Goal: Complete application form

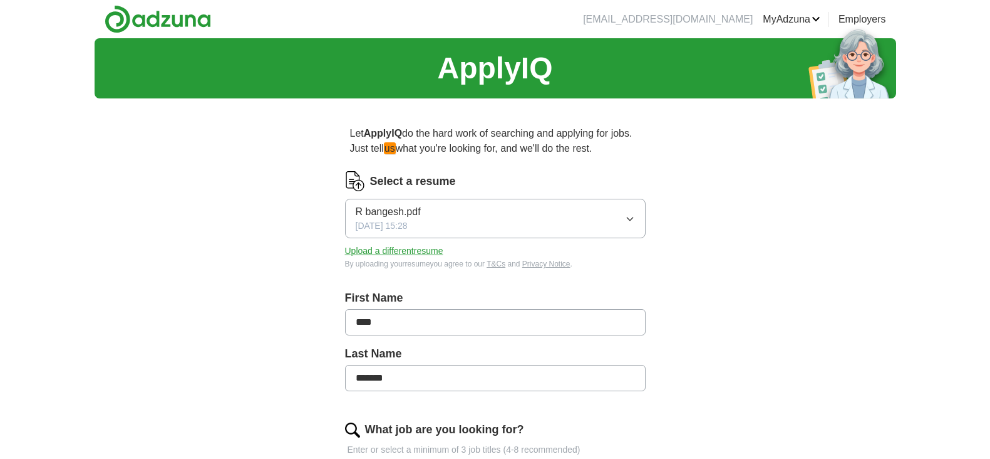
scroll to position [283, 0]
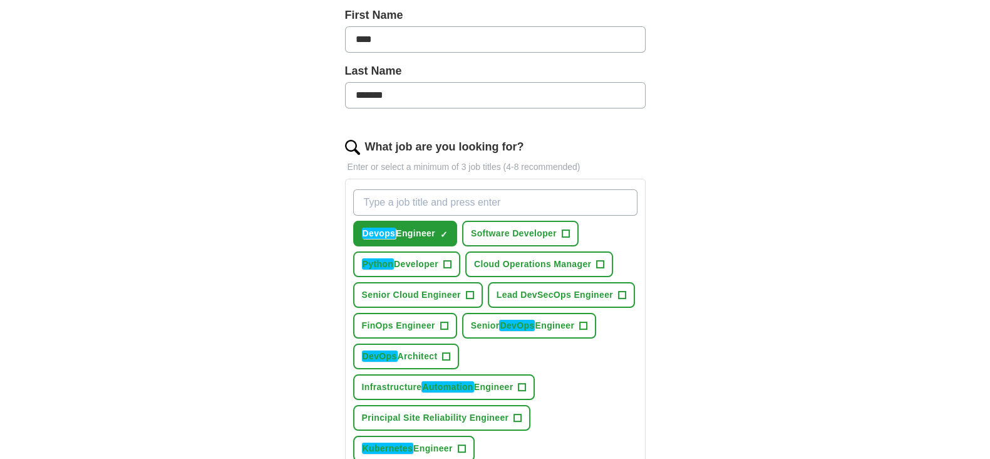
click at [432, 206] on input "What job are you looking for?" at bounding box center [495, 202] width 284 height 26
type input "Princi"
click at [432, 227] on span "Devops Engineer" at bounding box center [398, 233] width 73 height 13
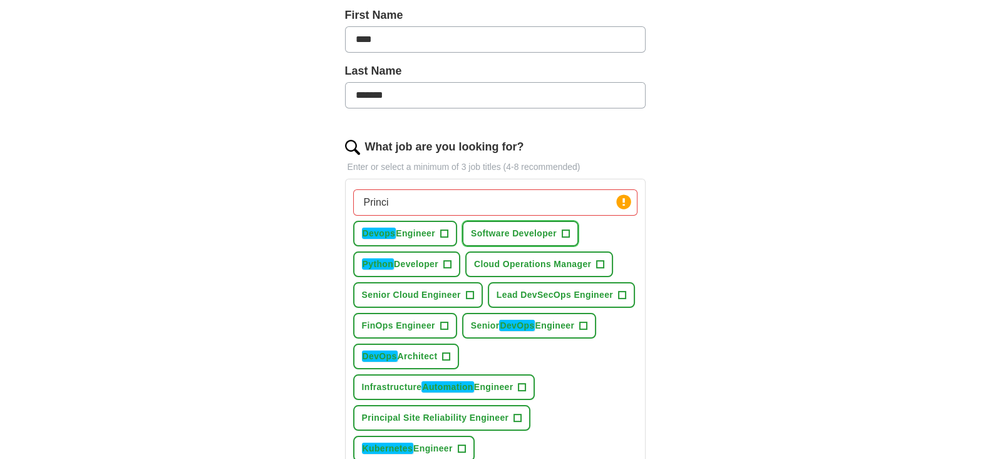
click at [537, 236] on span "Software Developer" at bounding box center [514, 233] width 86 height 13
click at [441, 232] on button "Devops Engineer +" at bounding box center [405, 233] width 104 height 26
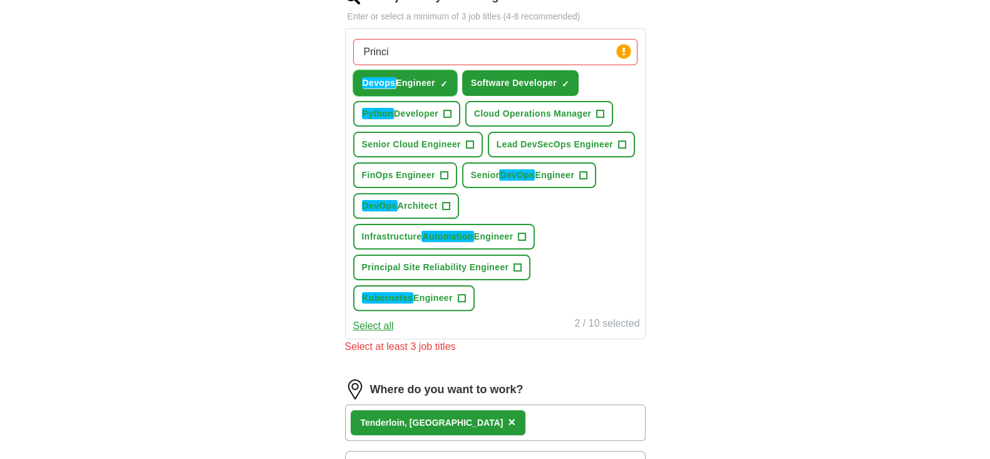
scroll to position [439, 0]
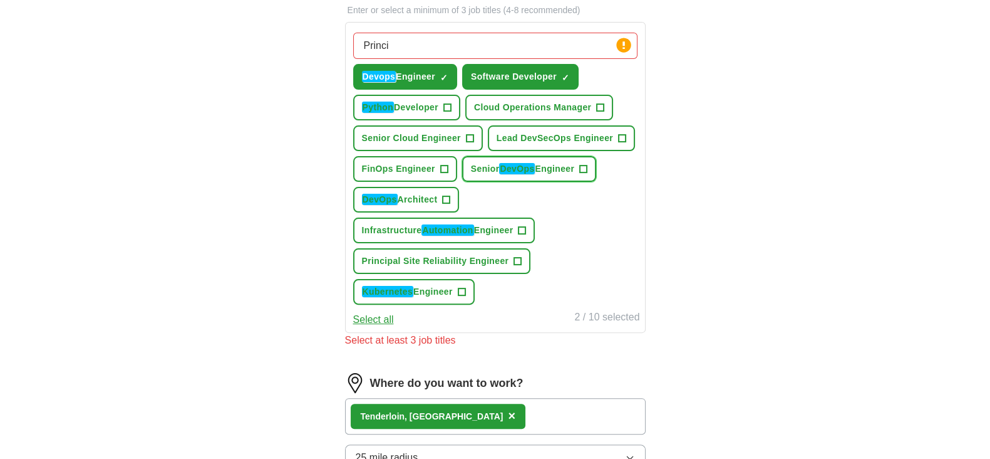
click at [508, 167] on em "DevOps" at bounding box center [517, 168] width 36 height 11
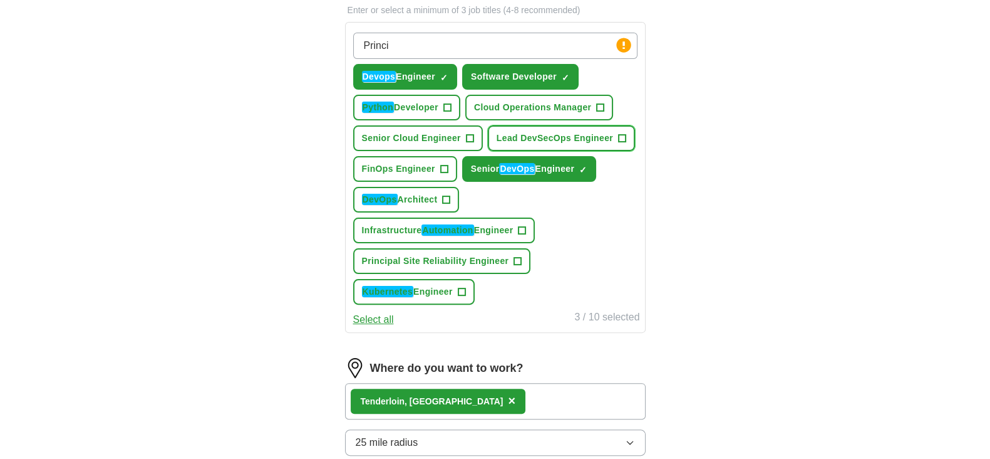
click at [531, 139] on span "Lead DevSecOps Engineer" at bounding box center [555, 138] width 117 height 13
drag, startPoint x: 517, startPoint y: 100, endPoint x: 484, endPoint y: 109, distance: 34.5
click at [509, 101] on span "Cloud Operations Manager" at bounding box center [532, 107] width 117 height 13
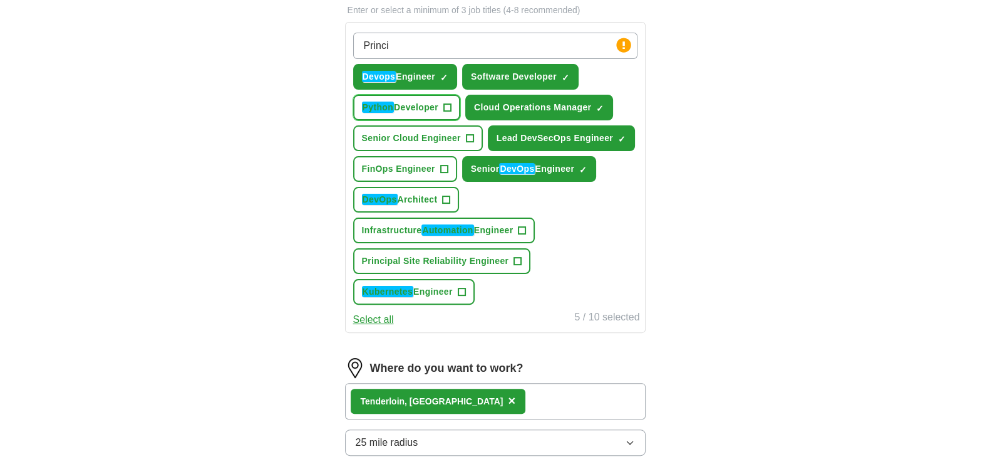
click at [428, 101] on span "Python Developer" at bounding box center [400, 107] width 76 height 13
drag, startPoint x: 425, startPoint y: 121, endPoint x: 420, endPoint y: 138, distance: 17.6
click at [421, 135] on div "Princi Press return to add title Devops Engineer ✓ × Software Developer ✓ × Pyt…" at bounding box center [495, 169] width 289 height 282
click at [419, 138] on span "Senior Cloud Engineer" at bounding box center [411, 138] width 99 height 13
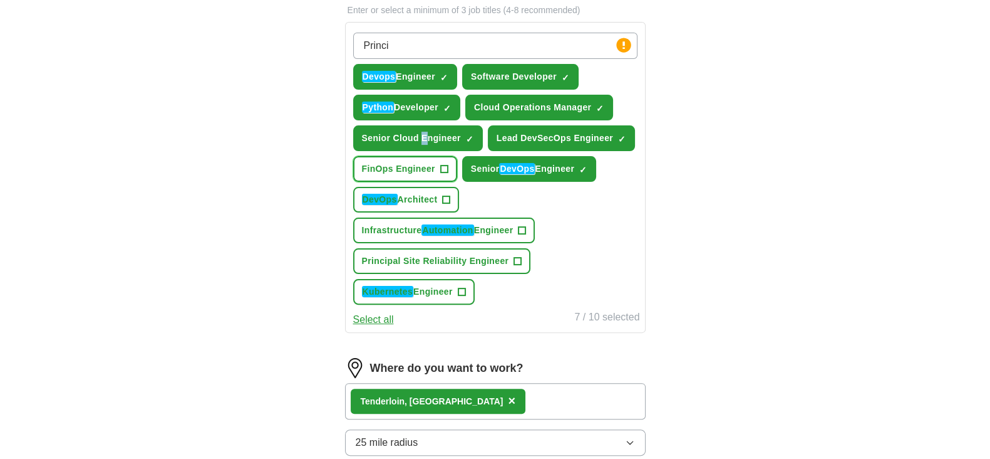
click at [448, 167] on button "FinOps Engineer +" at bounding box center [405, 169] width 104 height 26
click at [444, 205] on button "DevOps Architect +" at bounding box center [406, 200] width 106 height 26
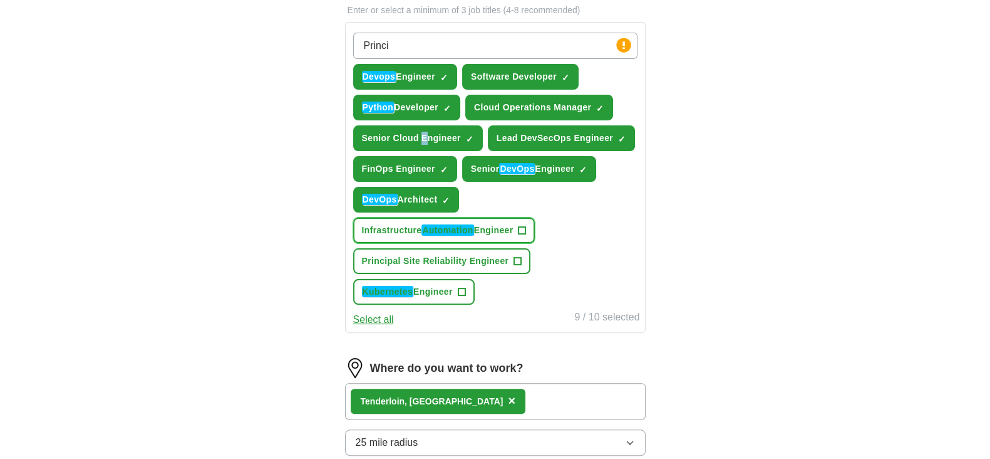
click at [453, 229] on em "Automation" at bounding box center [448, 229] width 52 height 11
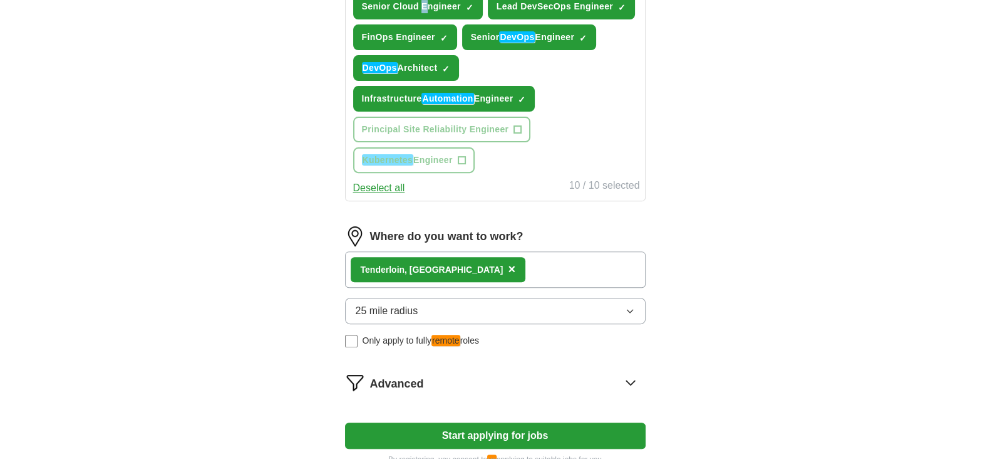
scroll to position [596, 0]
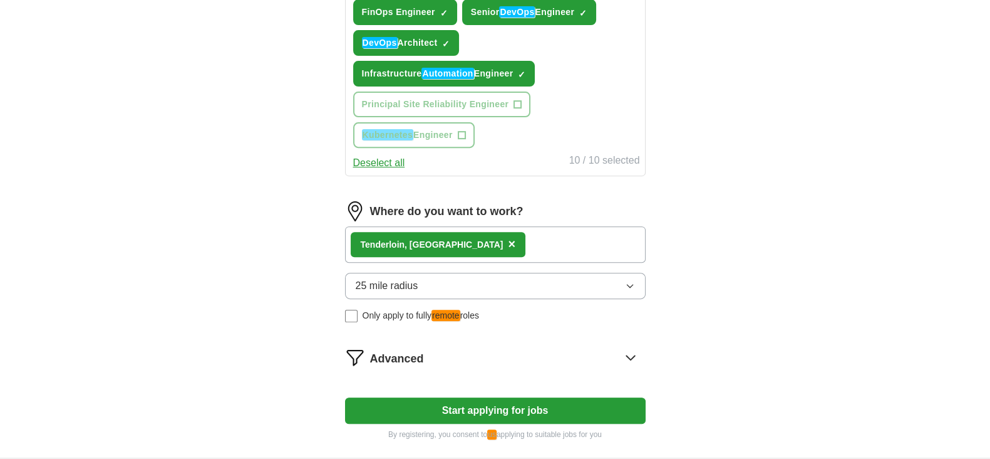
click at [437, 238] on div "Tenderloin, [GEOGRAPHIC_DATA] ×" at bounding box center [438, 244] width 175 height 25
click at [464, 236] on div "Tenderloin, [GEOGRAPHIC_DATA] ×" at bounding box center [495, 244] width 301 height 36
click at [426, 234] on div "Tenderloin, [GEOGRAPHIC_DATA] ×" at bounding box center [438, 244] width 175 height 25
click at [358, 309] on label "Only apply to fully remote roles" at bounding box center [495, 315] width 301 height 13
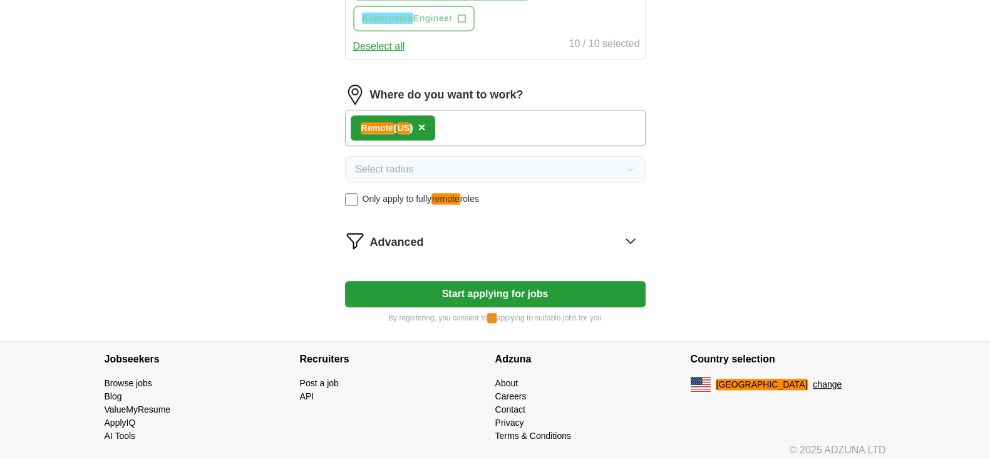
scroll to position [715, 0]
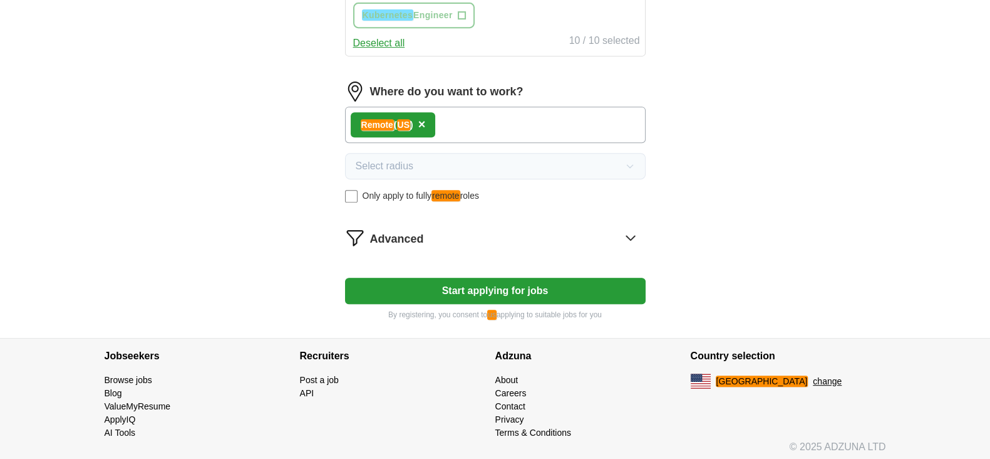
click at [487, 240] on div "Advanced" at bounding box center [508, 237] width 276 height 20
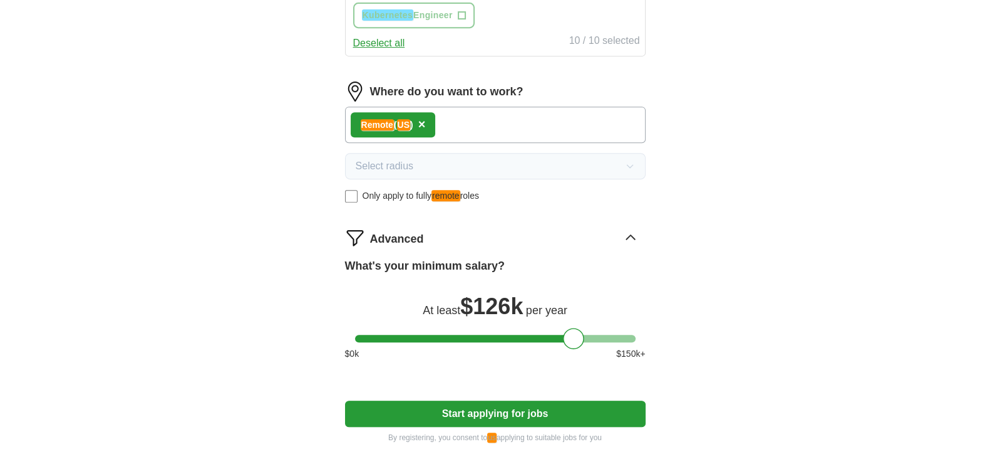
click at [507, 405] on button "Start applying for jobs" at bounding box center [495, 413] width 301 height 26
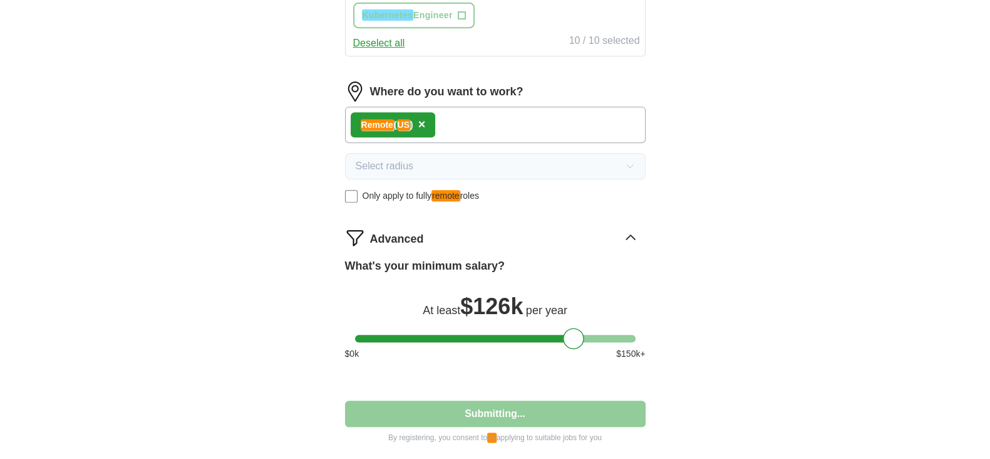
select select "**"
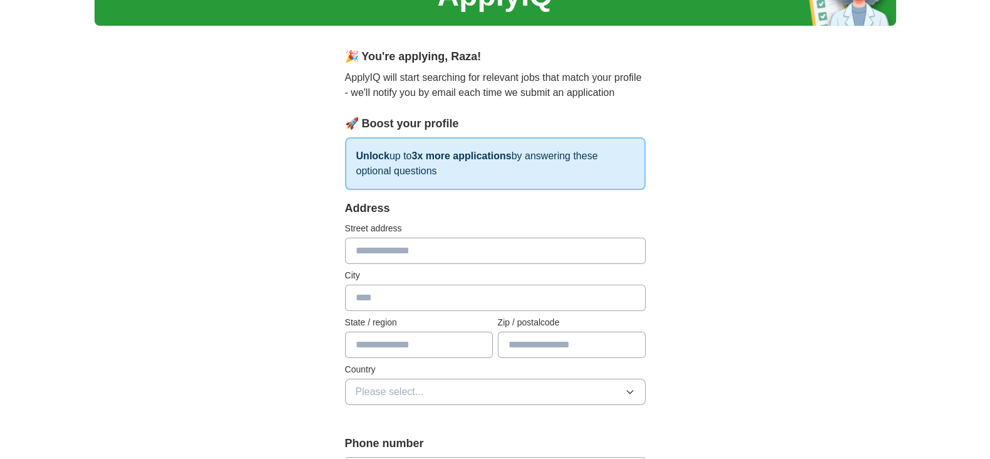
scroll to position [75, 0]
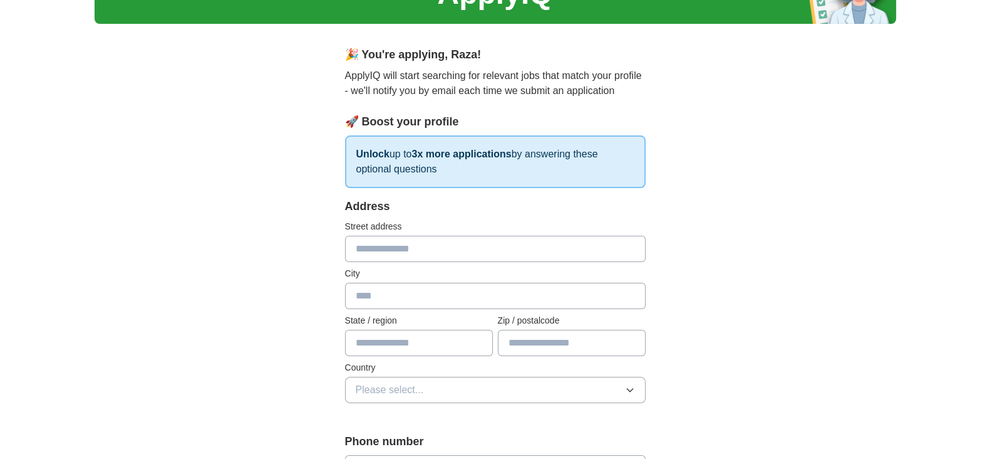
click at [442, 251] on input "text" at bounding box center [495, 249] width 301 height 26
type input "**********"
type input "**"
type input "*****"
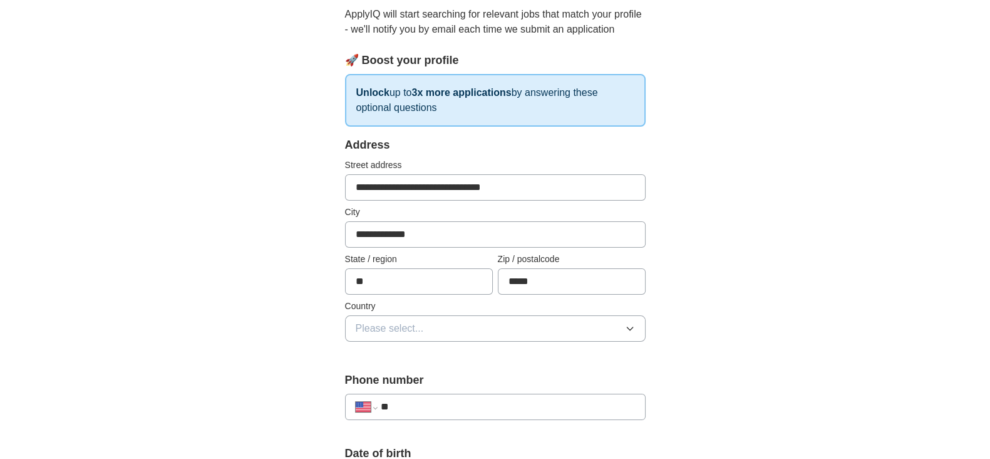
scroll to position [137, 0]
click at [379, 328] on span "Please select..." at bounding box center [390, 326] width 68 height 15
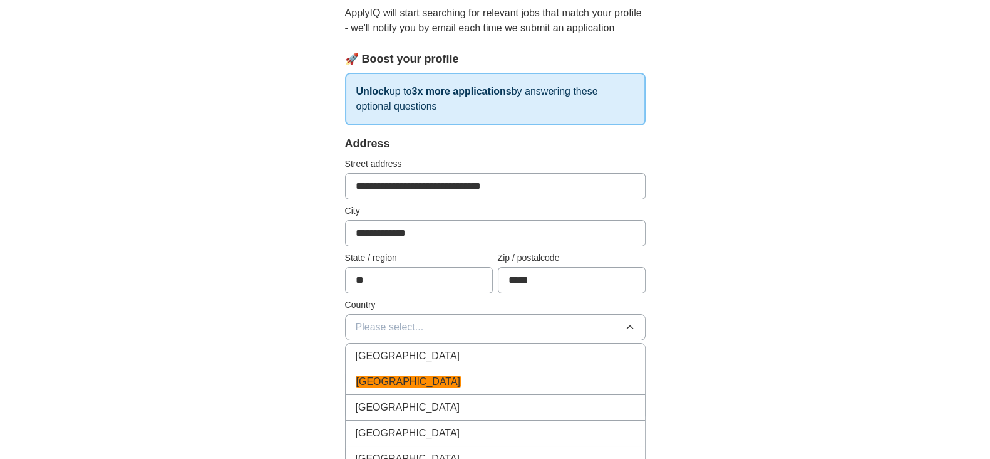
click at [403, 388] on li "[GEOGRAPHIC_DATA]" at bounding box center [495, 382] width 299 height 26
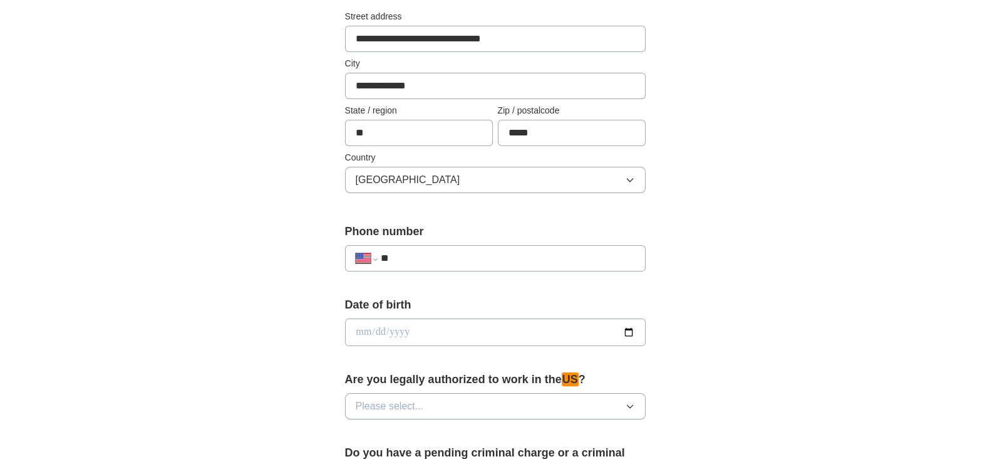
scroll to position [288, 0]
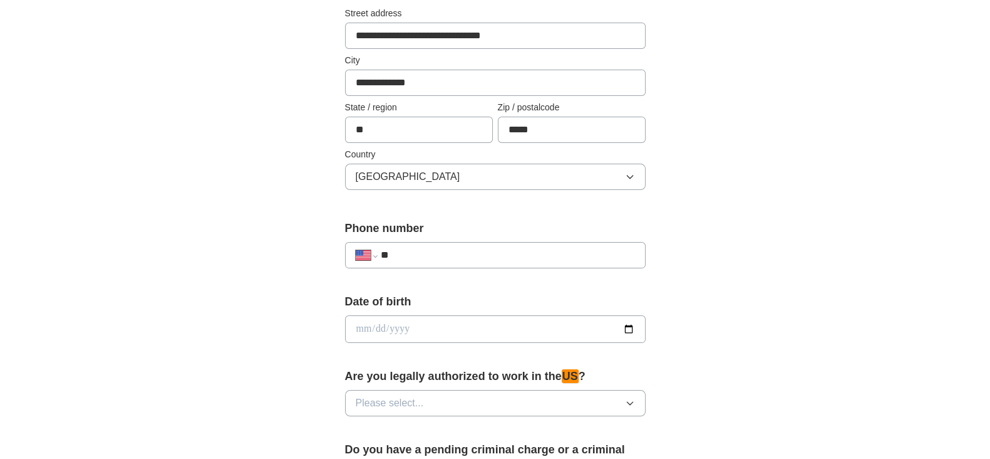
click at [450, 255] on input "**" at bounding box center [507, 254] width 254 height 15
click at [485, 251] on input "**" at bounding box center [507, 254] width 254 height 15
type input "**********"
click at [482, 315] on input "date" at bounding box center [495, 329] width 301 height 28
type input "**********"
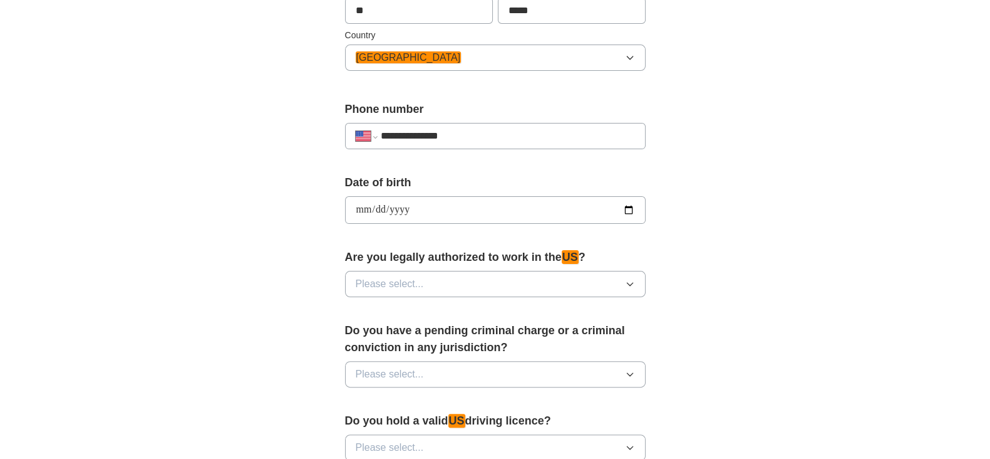
scroll to position [445, 0]
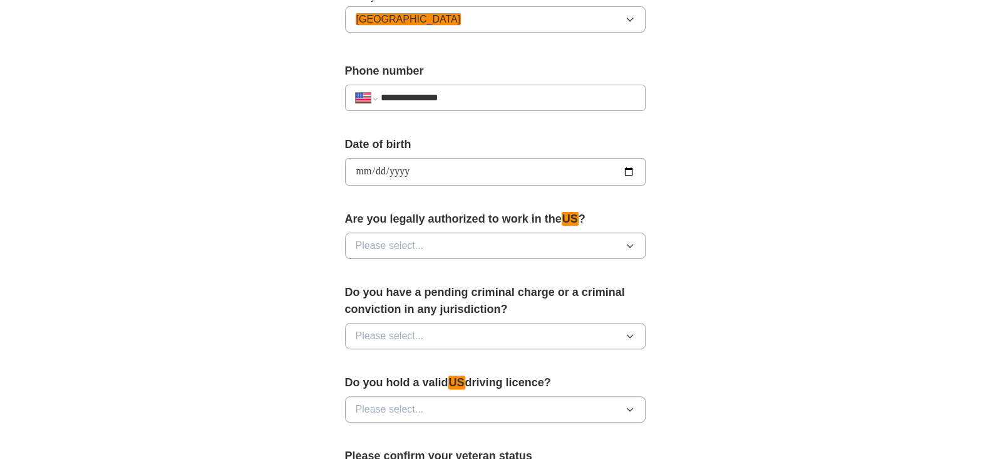
click at [423, 235] on button "Please select..." at bounding box center [495, 245] width 301 height 26
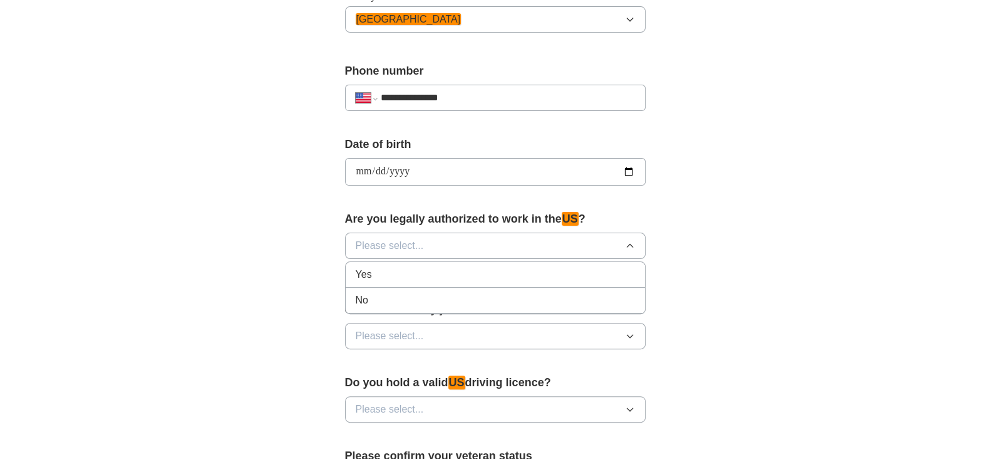
click at [457, 276] on div "Yes" at bounding box center [495, 274] width 279 height 15
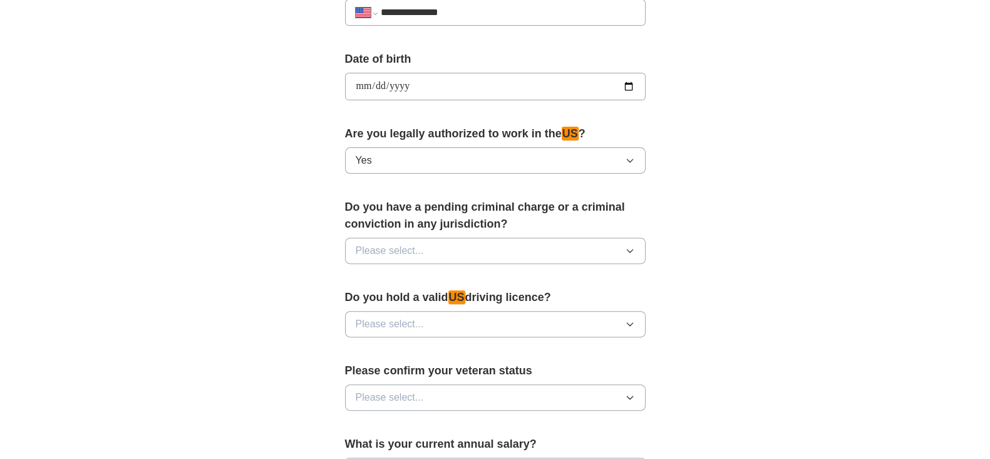
scroll to position [531, 0]
drag, startPoint x: 477, startPoint y: 224, endPoint x: 489, endPoint y: 239, distance: 19.1
click at [489, 239] on div "Do you have a pending criminal charge or a criminal conviction in any jurisdict…" at bounding box center [495, 235] width 301 height 75
click at [489, 239] on button "Please select..." at bounding box center [495, 250] width 301 height 26
click at [484, 301] on div "No" at bounding box center [495, 304] width 279 height 15
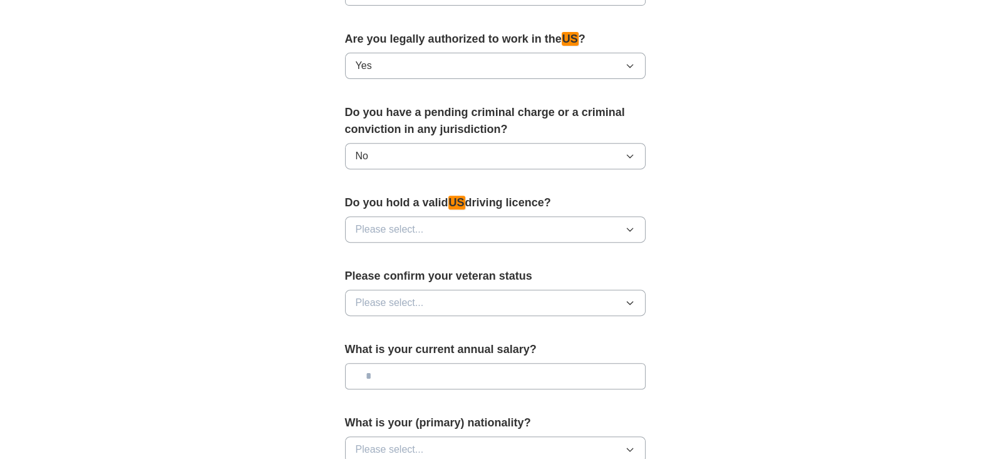
scroll to position [626, 0]
click at [472, 211] on div "Do you hold a valid US driving licence? Please select..." at bounding box center [495, 222] width 301 height 58
click at [489, 216] on button "Please select..." at bounding box center [495, 228] width 301 height 26
click at [492, 255] on div "Yes" at bounding box center [495, 256] width 279 height 15
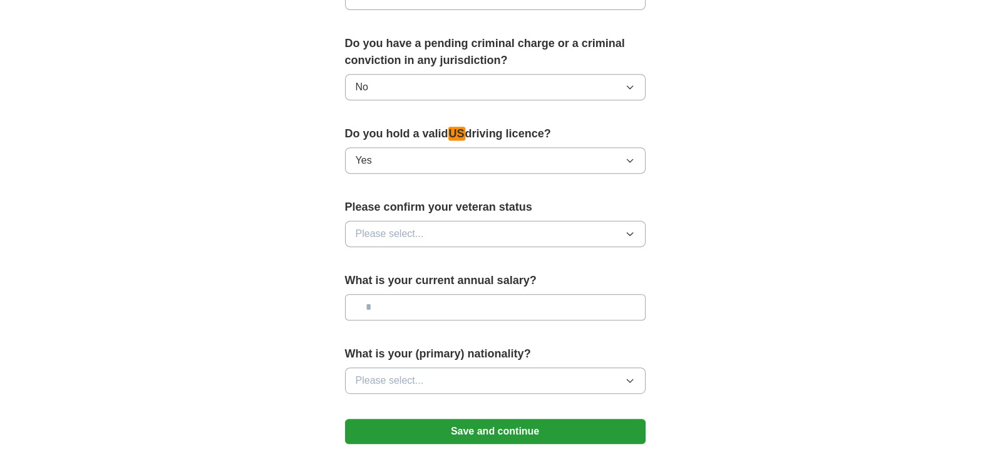
scroll to position [705, 0]
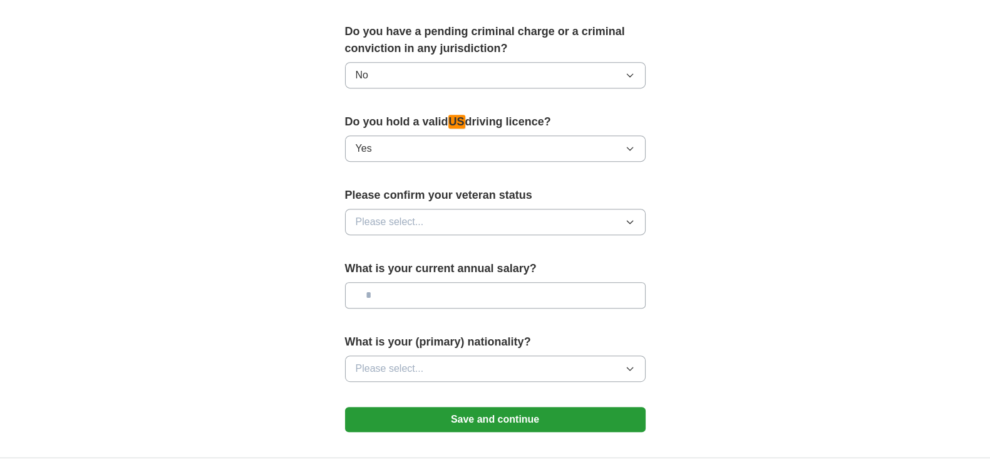
click at [534, 209] on button "Please select..." at bounding box center [495, 222] width 301 height 26
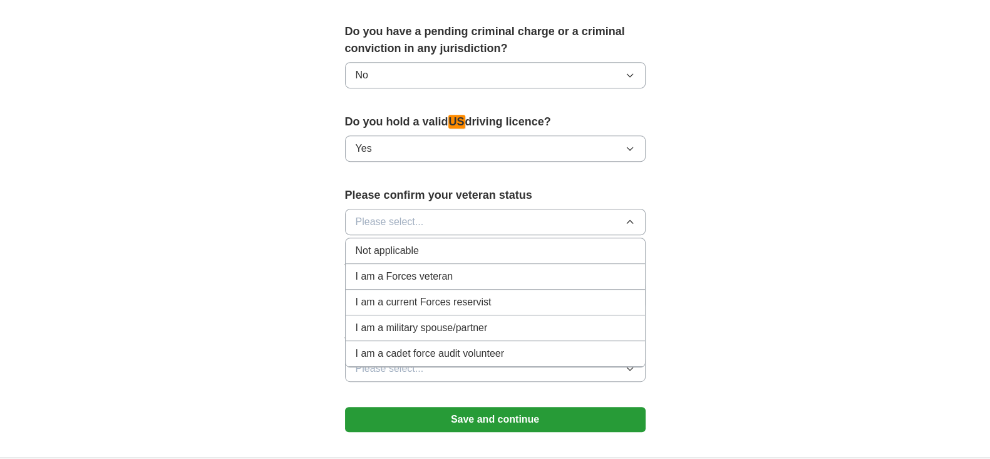
click at [452, 249] on div "Not applicable" at bounding box center [495, 250] width 279 height 15
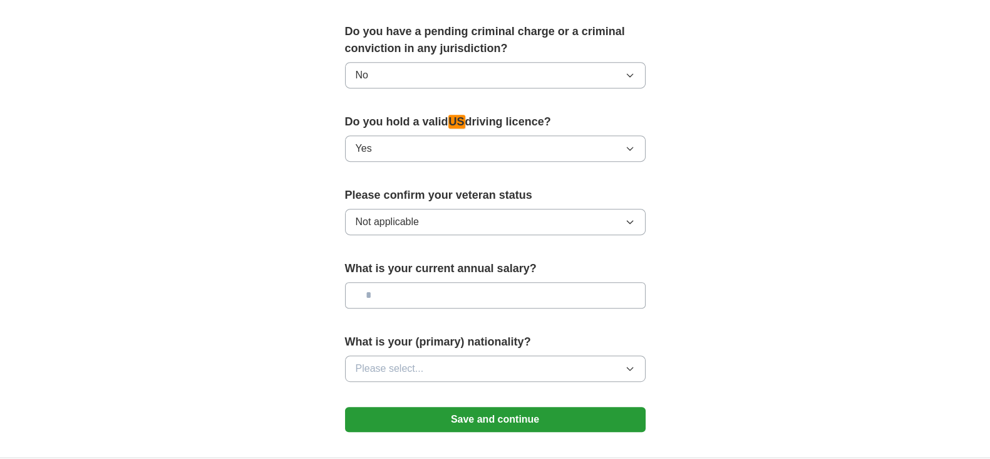
click at [448, 299] on input "text" at bounding box center [495, 295] width 301 height 26
click at [461, 371] on button "Please select..." at bounding box center [495, 368] width 301 height 26
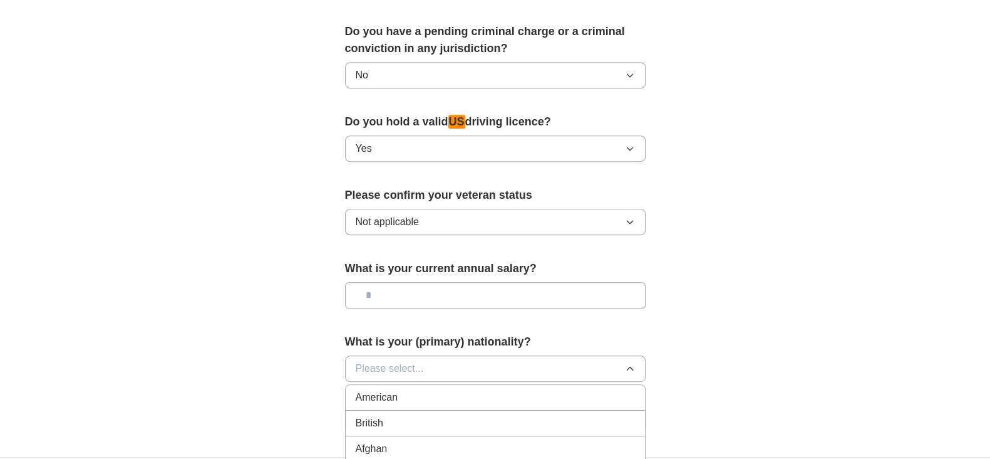
click at [442, 395] on div "American" at bounding box center [495, 397] width 279 height 15
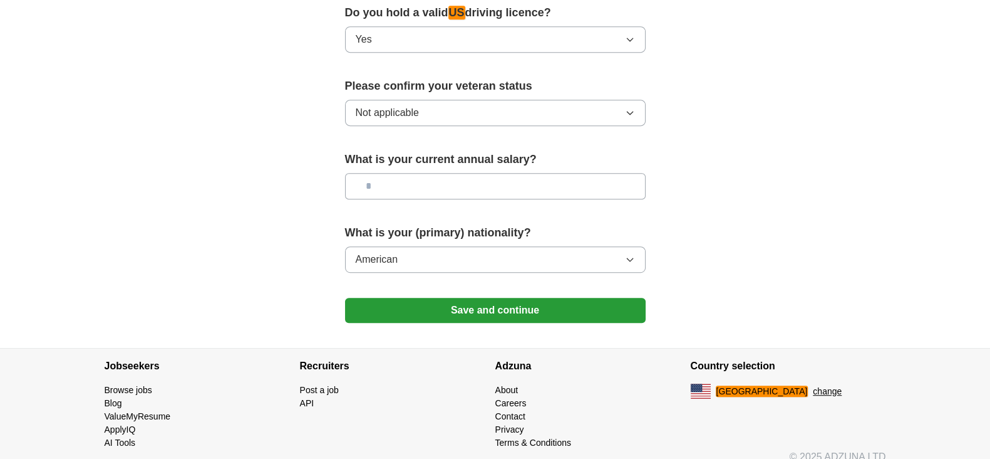
scroll to position [816, 0]
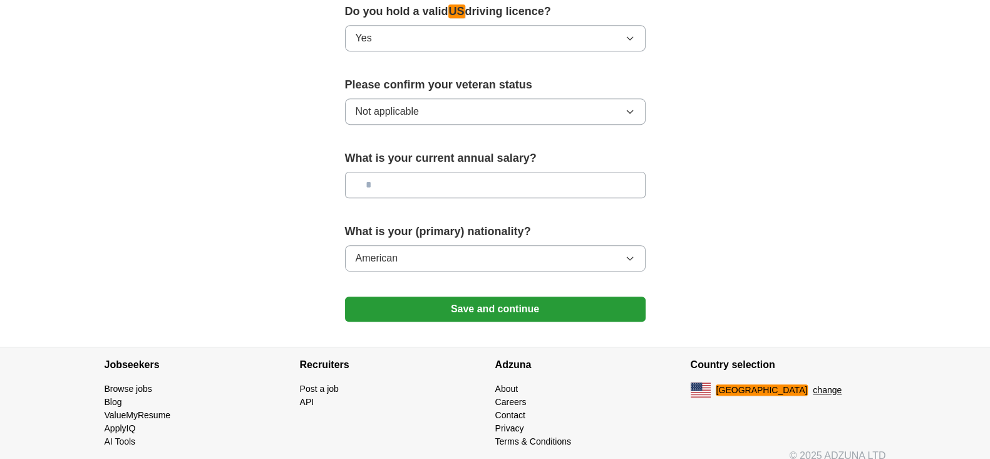
click at [465, 189] on input "text" at bounding box center [495, 185] width 301 height 26
type input "********"
click at [467, 308] on button "Save and continue" at bounding box center [495, 308] width 301 height 25
click at [549, 308] on button "Save and continue" at bounding box center [495, 308] width 301 height 25
